Goal: Information Seeking & Learning: Learn about a topic

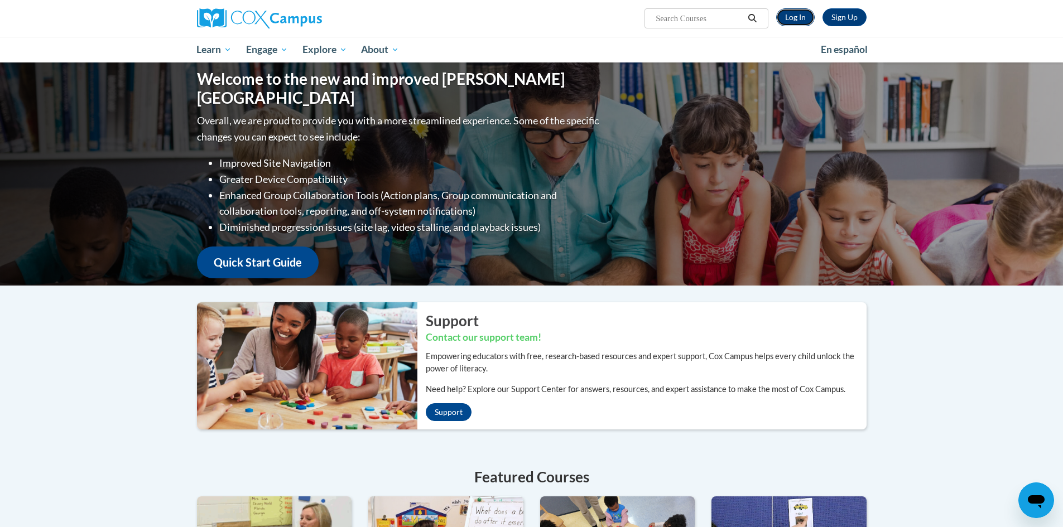
click at [786, 19] on link "Log In" at bounding box center [795, 17] width 39 height 18
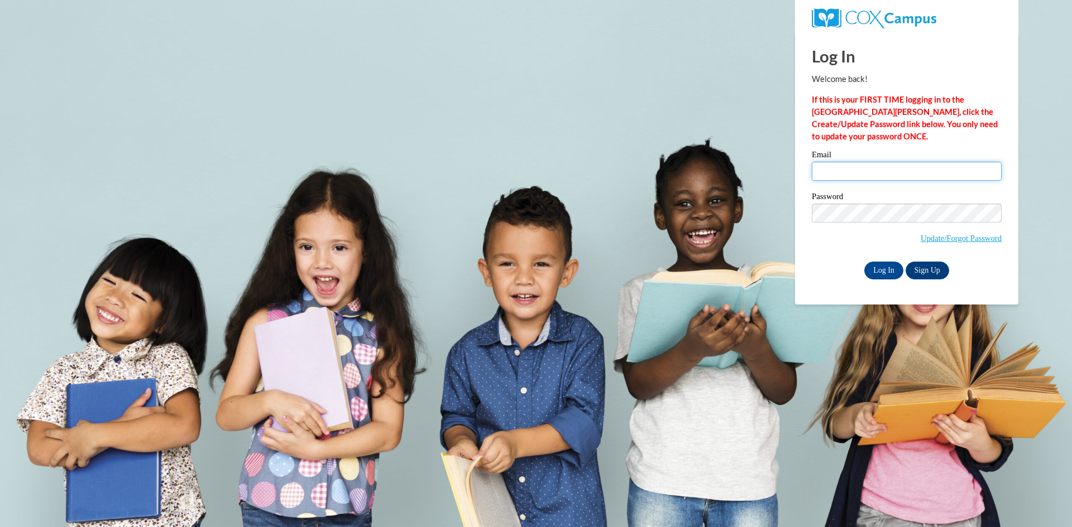
click at [852, 180] on input "Email" at bounding box center [907, 171] width 190 height 19
type input "wiseg@prescott.k12.wi.us"
click at [883, 270] on input "Log In" at bounding box center [883, 271] width 39 height 18
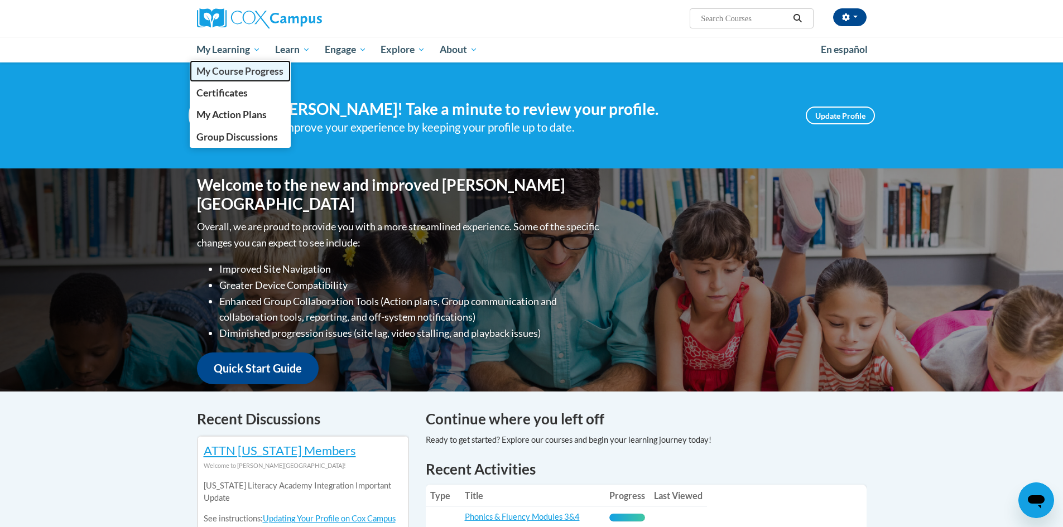
click at [256, 72] on span "My Course Progress" at bounding box center [239, 71] width 87 height 12
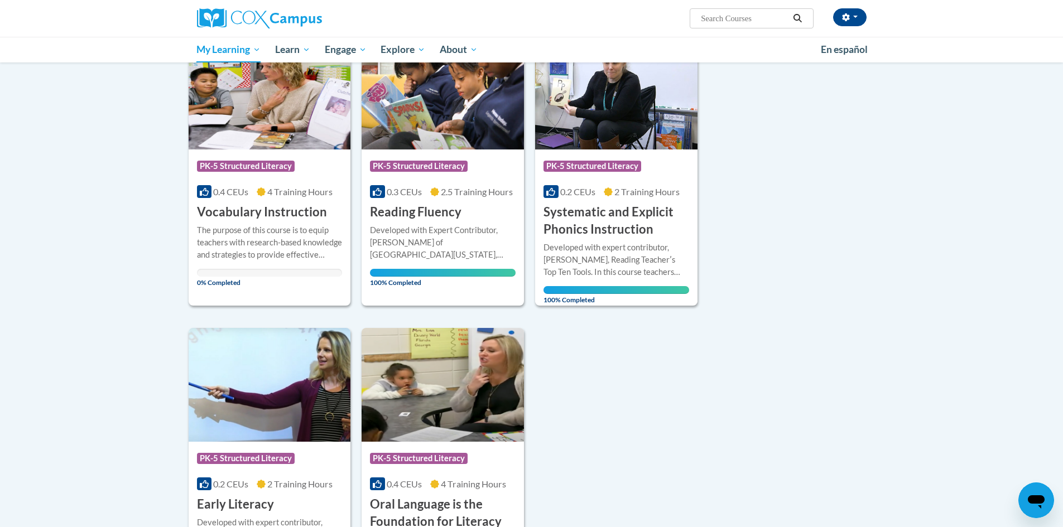
scroll to position [112, 0]
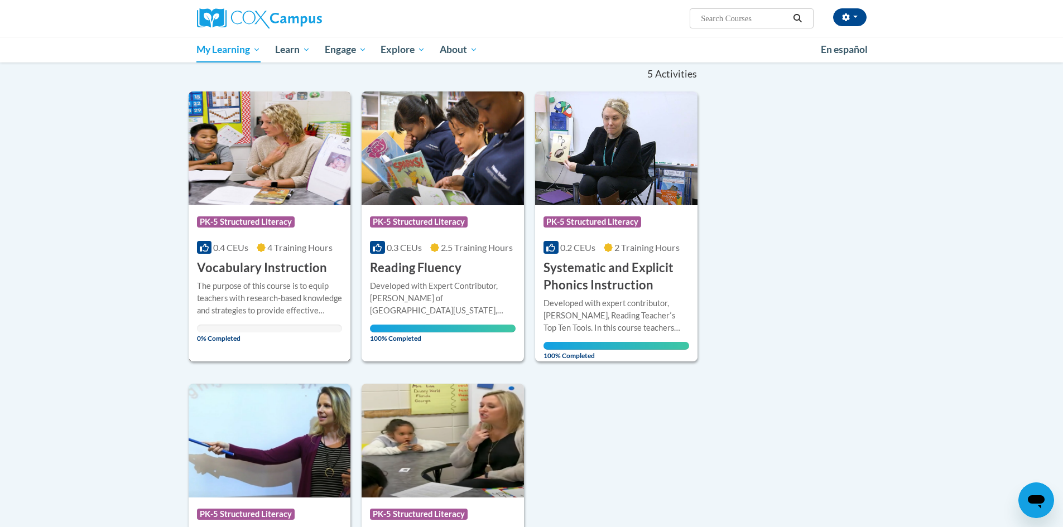
click at [294, 275] on h3 "Vocabulary Instruction" at bounding box center [262, 268] width 130 height 17
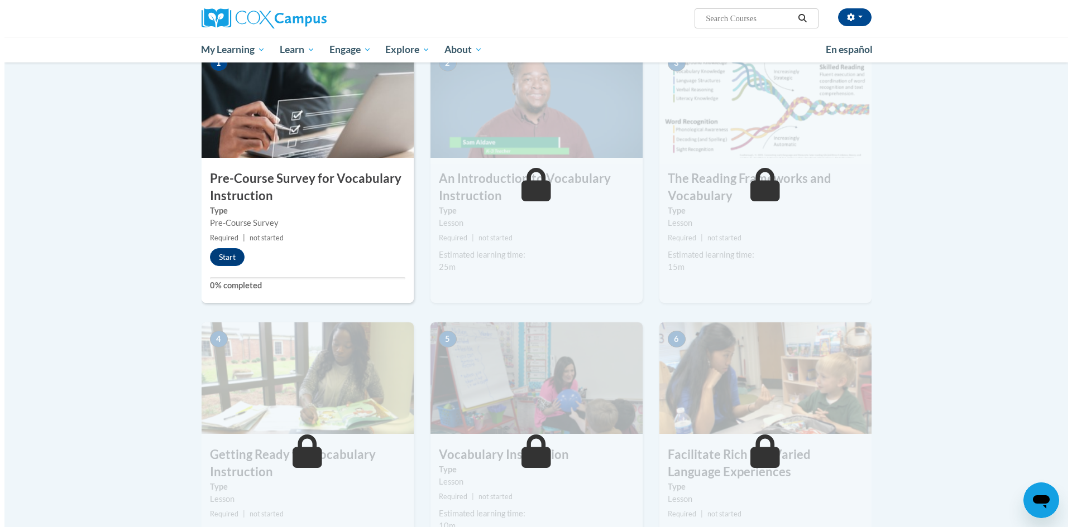
scroll to position [206, 0]
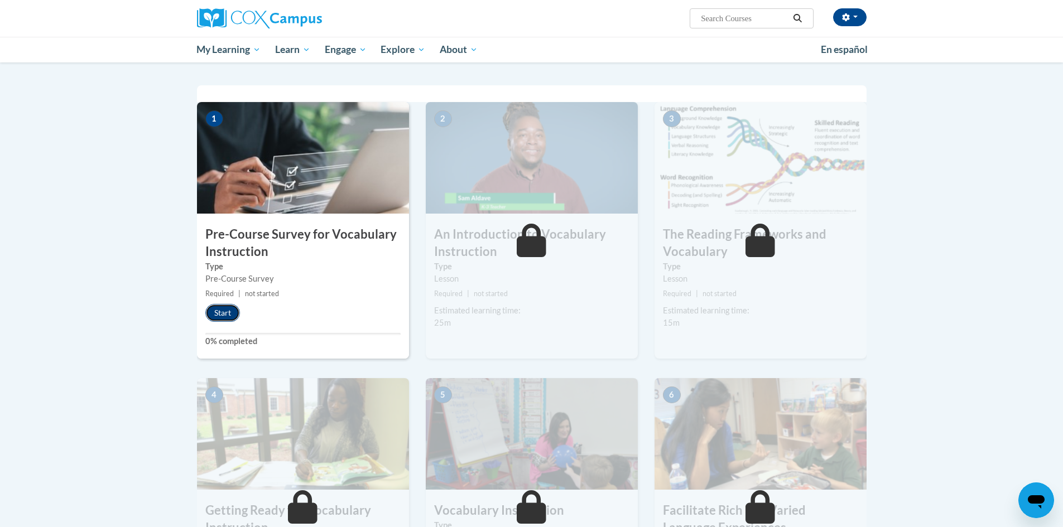
click at [218, 316] on button "Start" at bounding box center [222, 313] width 35 height 18
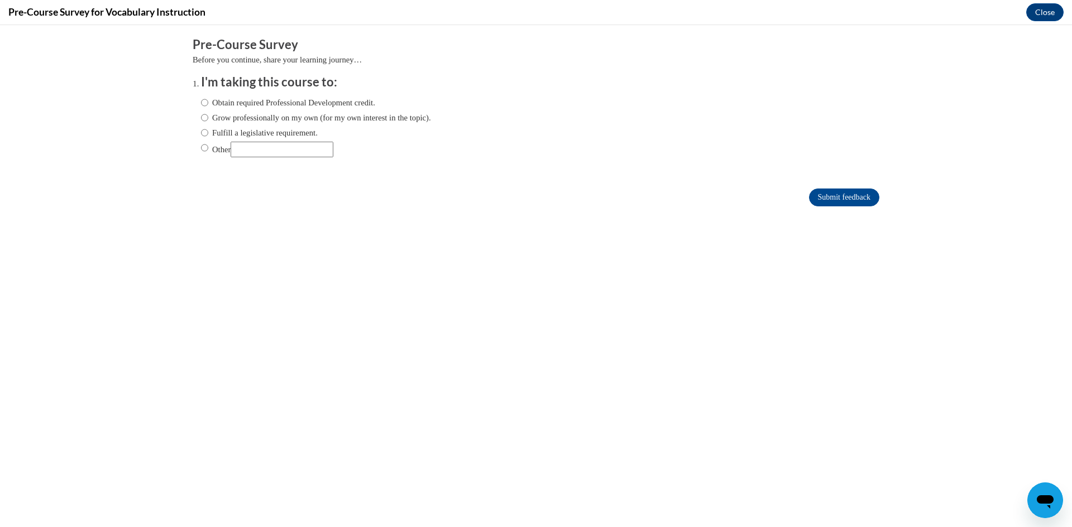
scroll to position [0, 0]
click at [201, 131] on input "Fulfill a legislative requirement." at bounding box center [204, 133] width 7 height 12
radio input "true"
click at [827, 193] on input "Submit feedback" at bounding box center [844, 198] width 70 height 18
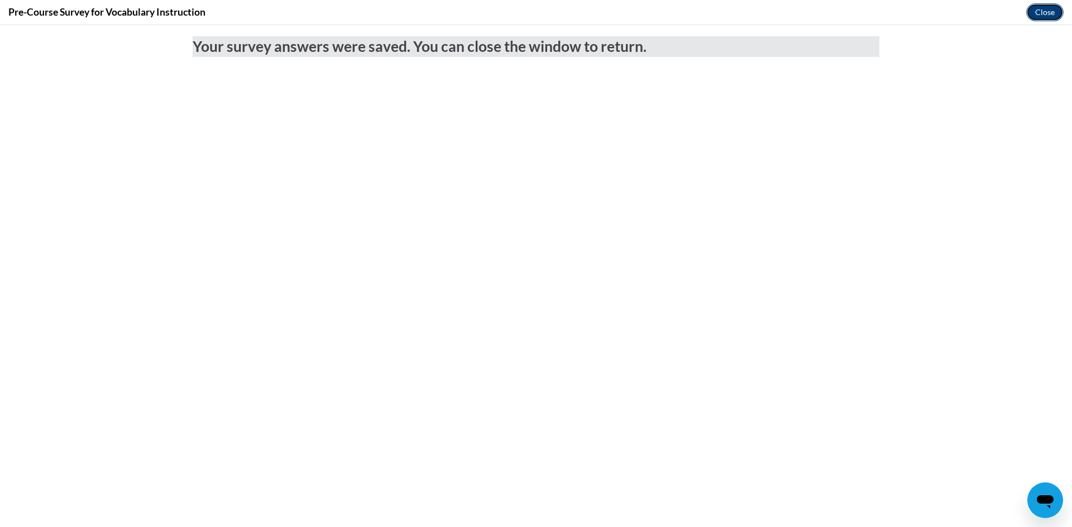
click at [1053, 12] on button "Close" at bounding box center [1044, 12] width 37 height 18
